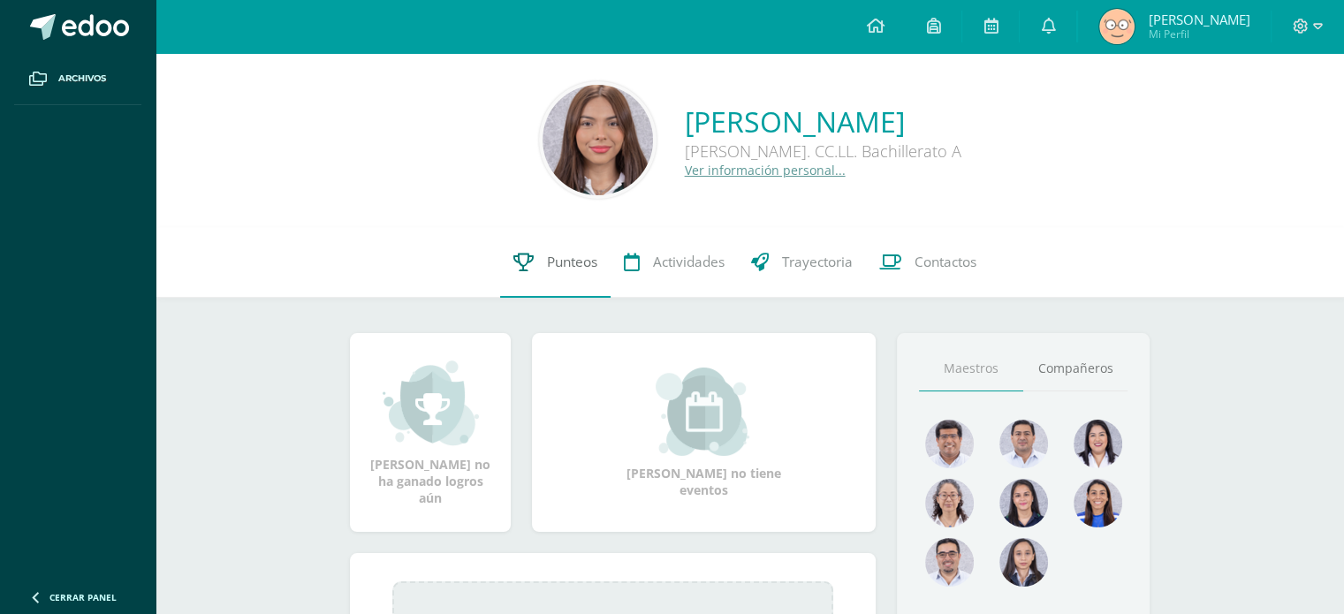
click at [535, 264] on link "Punteos" at bounding box center [555, 262] width 110 height 71
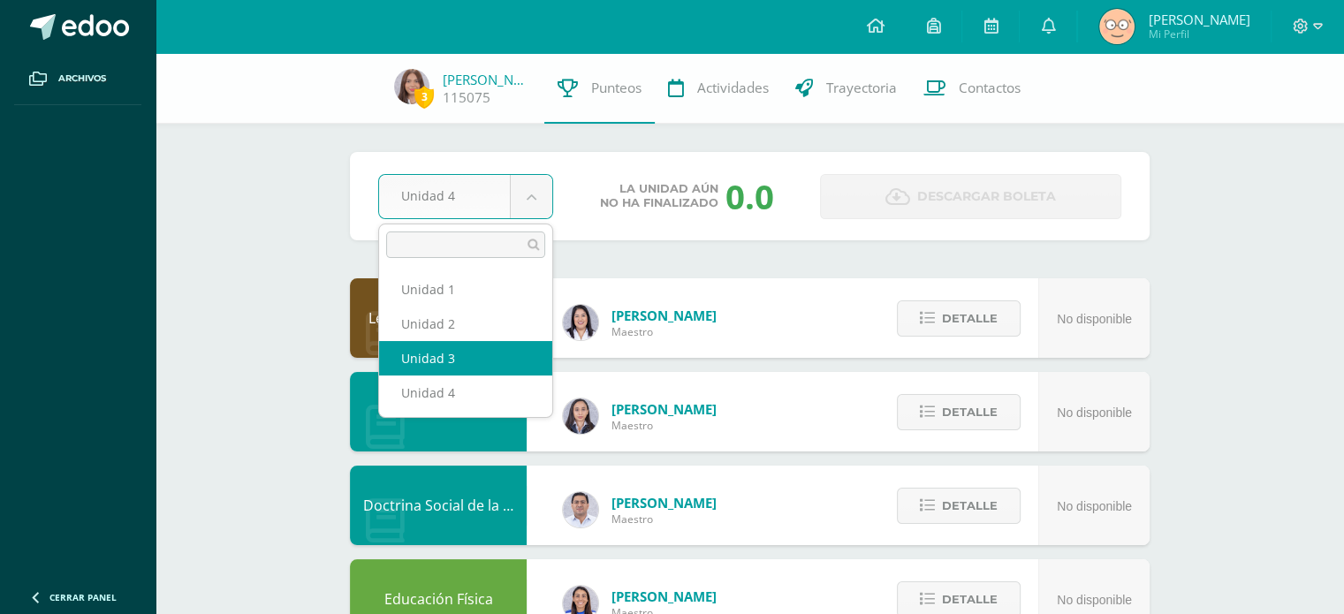
select select "Unidad 3"
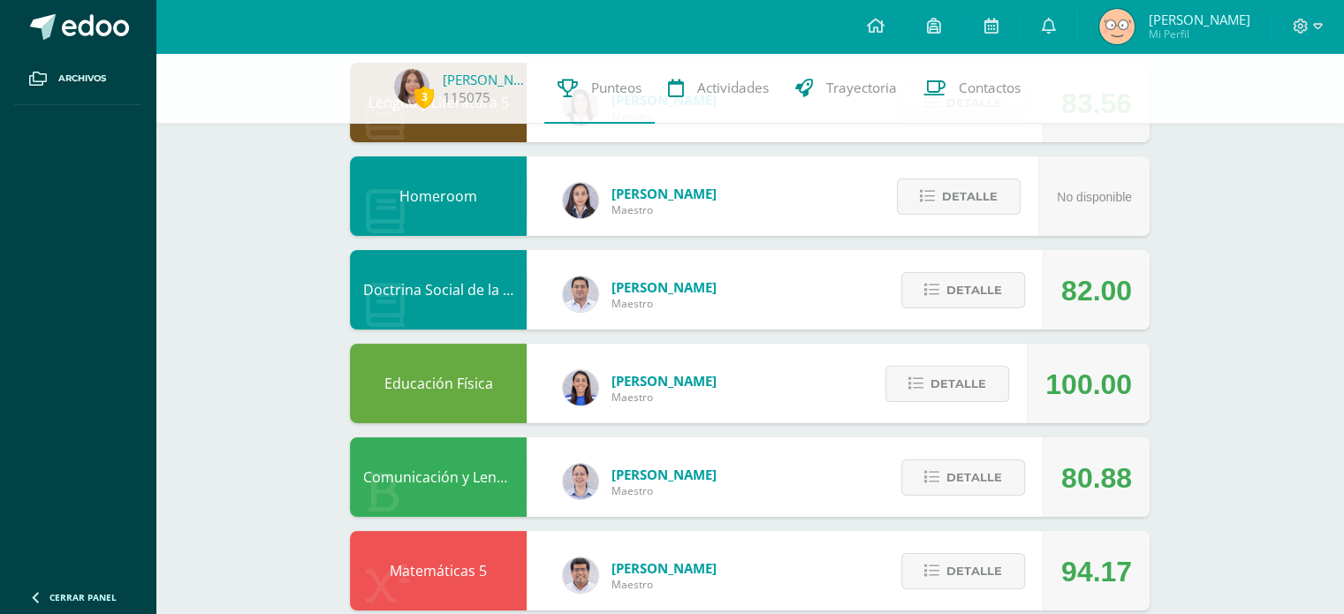
scroll to position [191, 0]
